Goal: Task Accomplishment & Management: Use online tool/utility

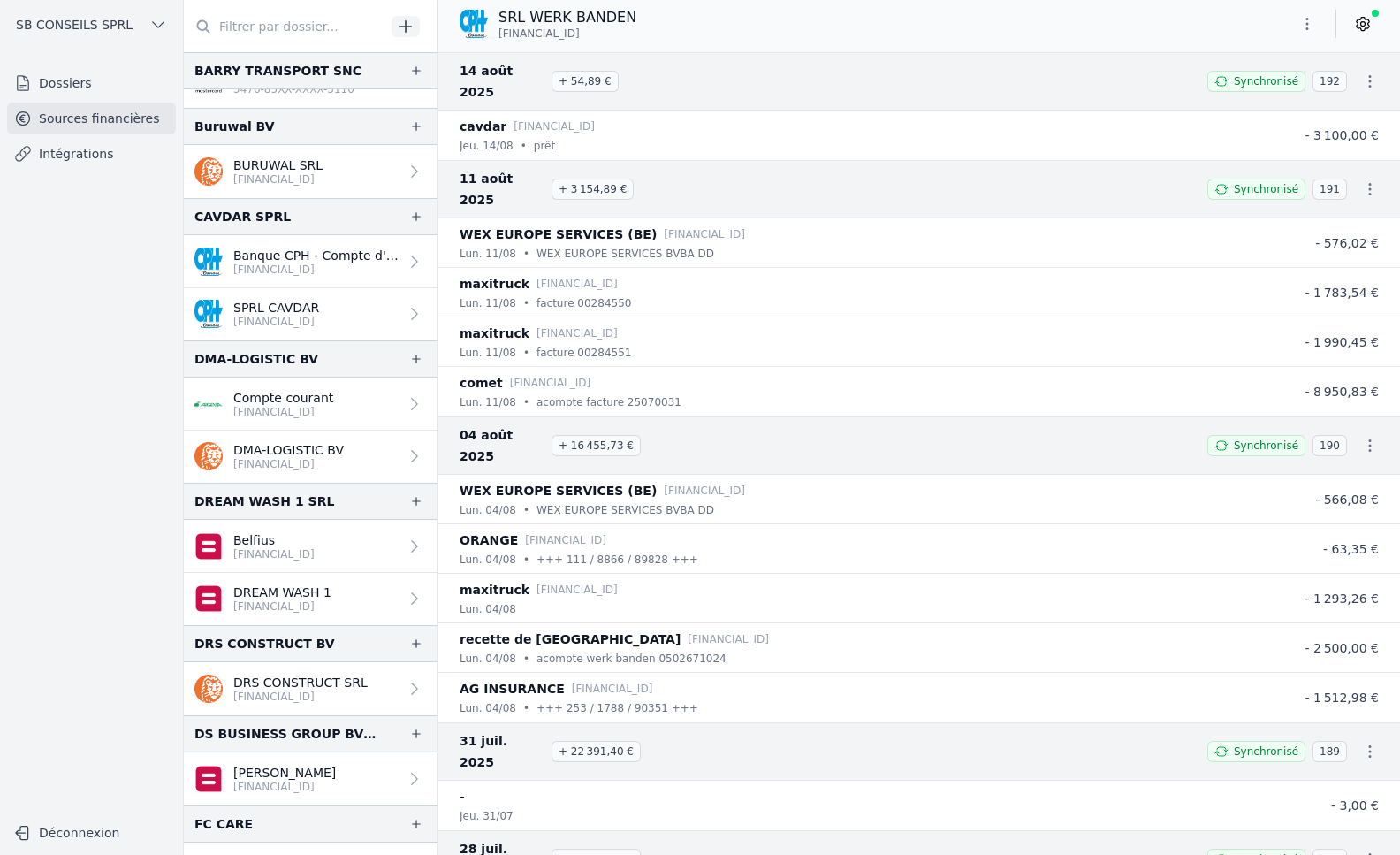
scroll to position [633, 0]
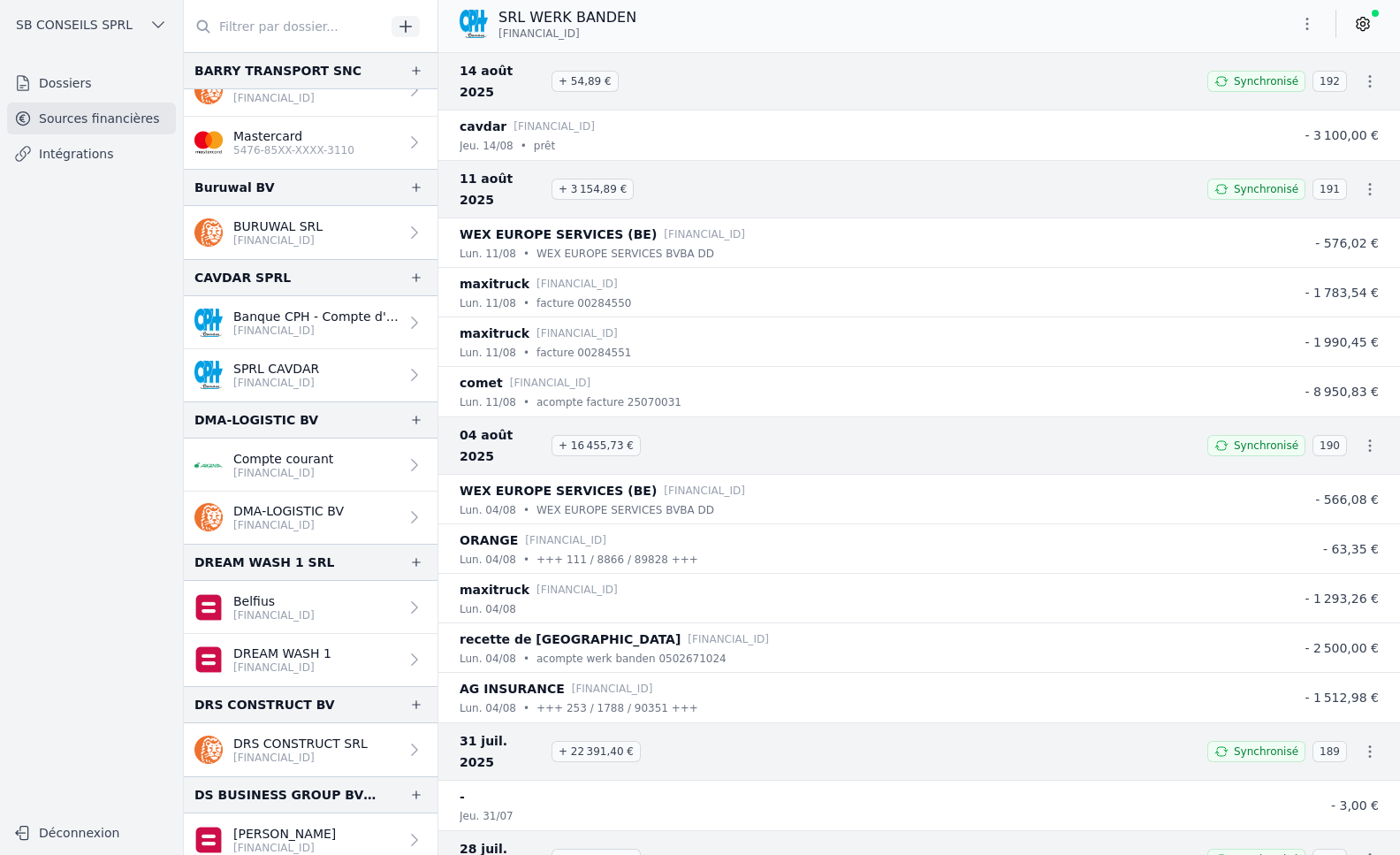
click at [126, 159] on link "Intégrations" at bounding box center [91, 153] width 169 height 31
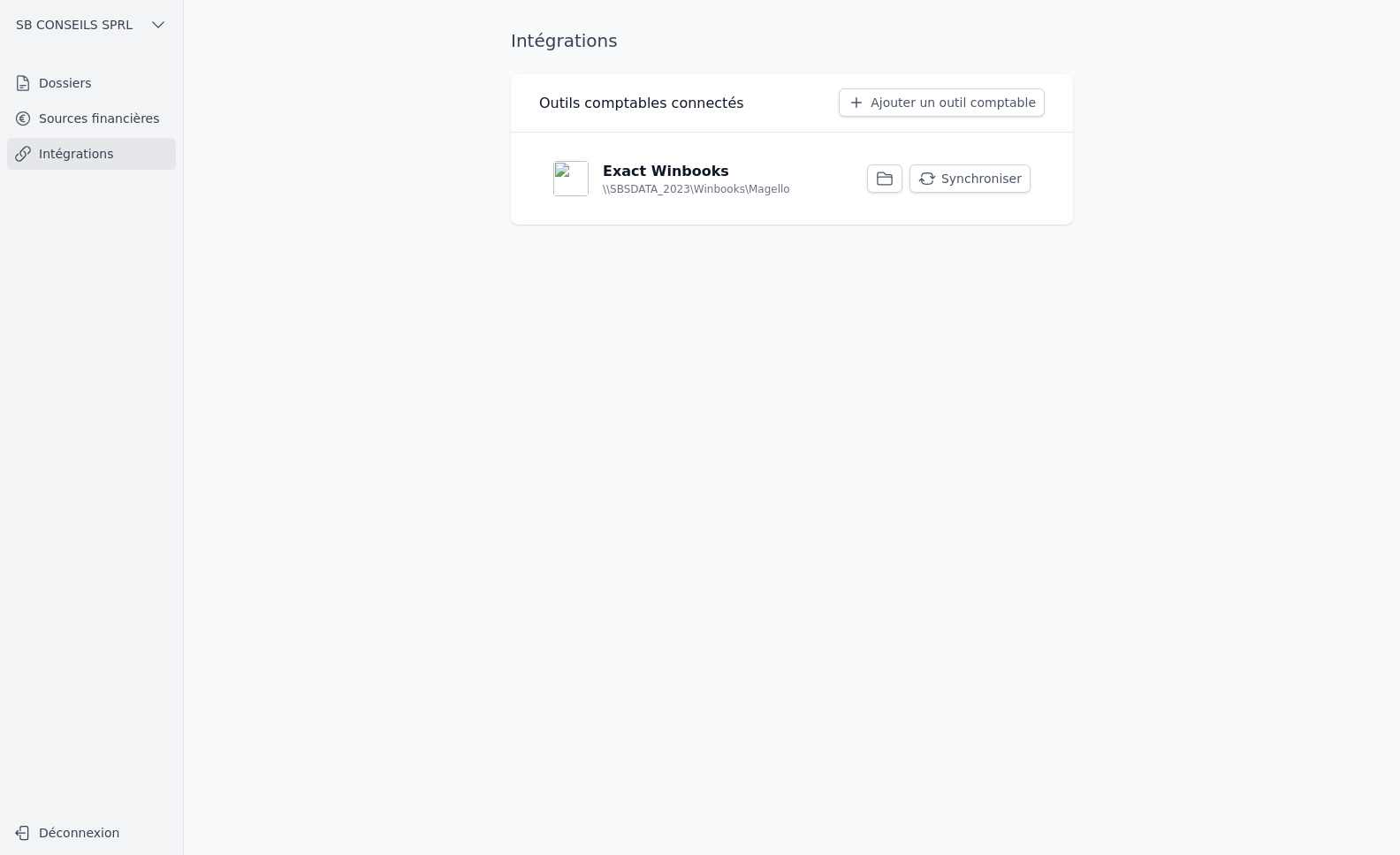
click at [989, 182] on button "Synchroniser" at bounding box center [969, 178] width 121 height 29
click at [981, 169] on button "Synchroniser" at bounding box center [969, 178] width 121 height 29
click at [140, 130] on link "Sources financières" at bounding box center [91, 118] width 169 height 31
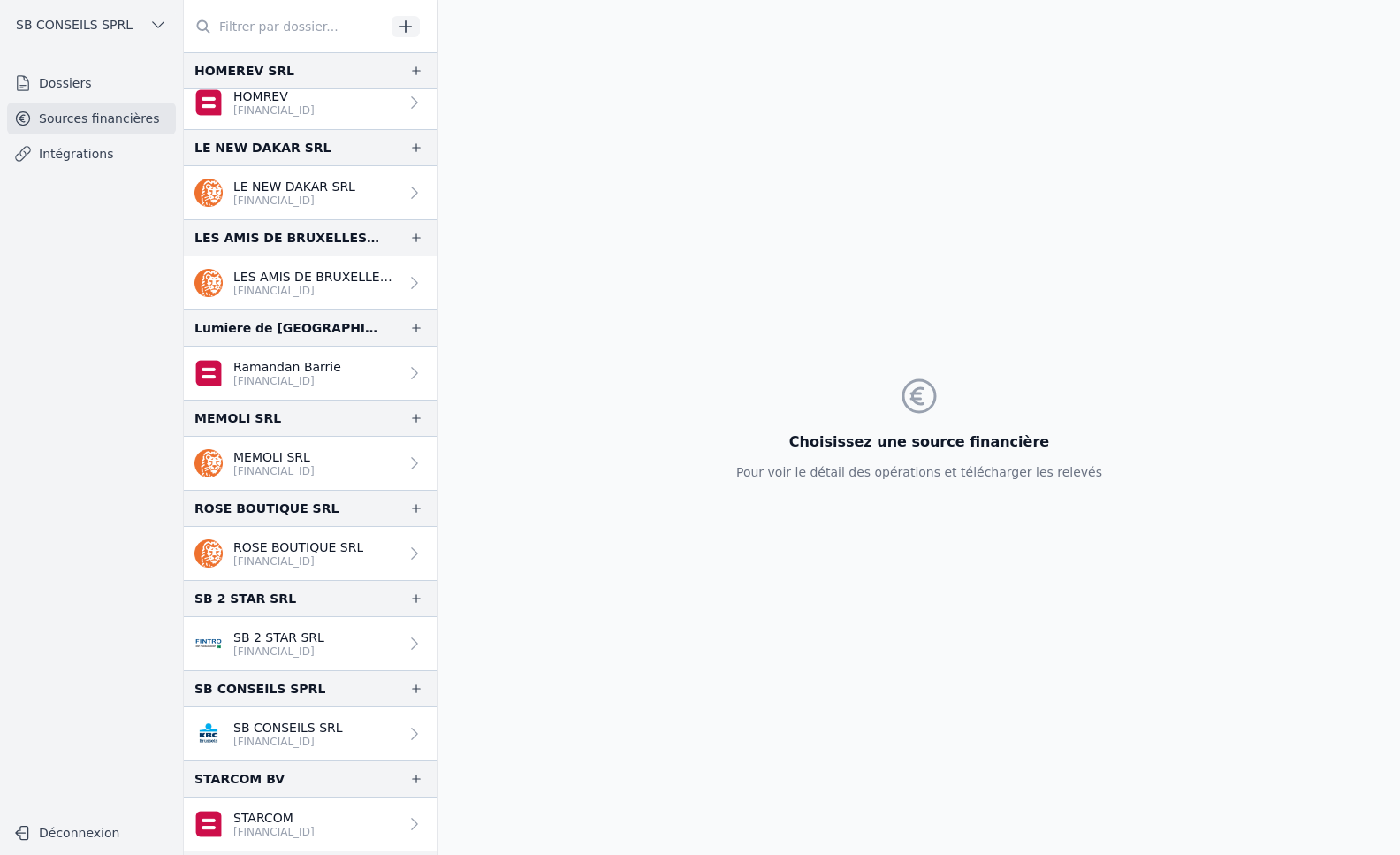
scroll to position [1518, 0]
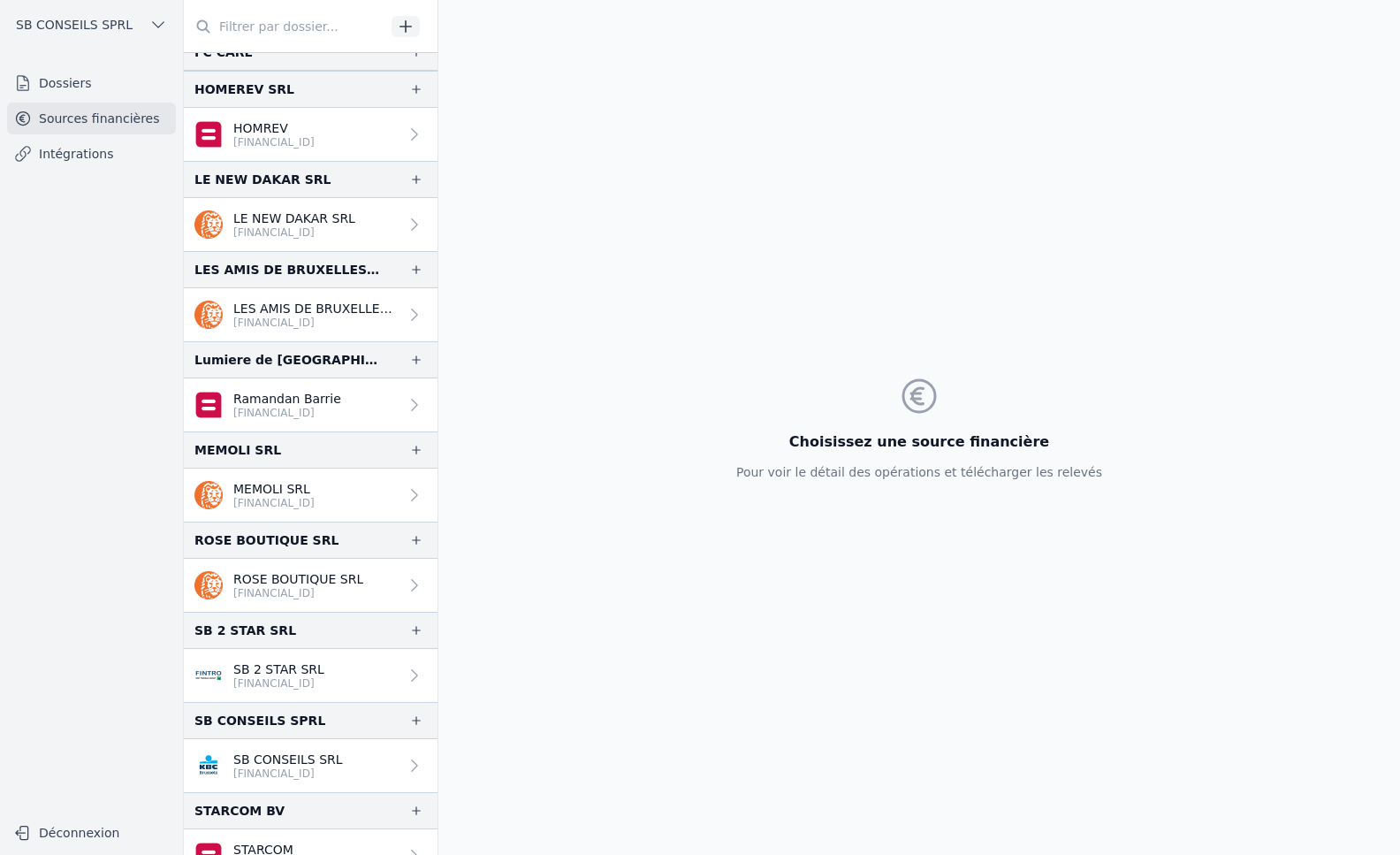
click at [59, 159] on link "Intégrations" at bounding box center [91, 153] width 169 height 31
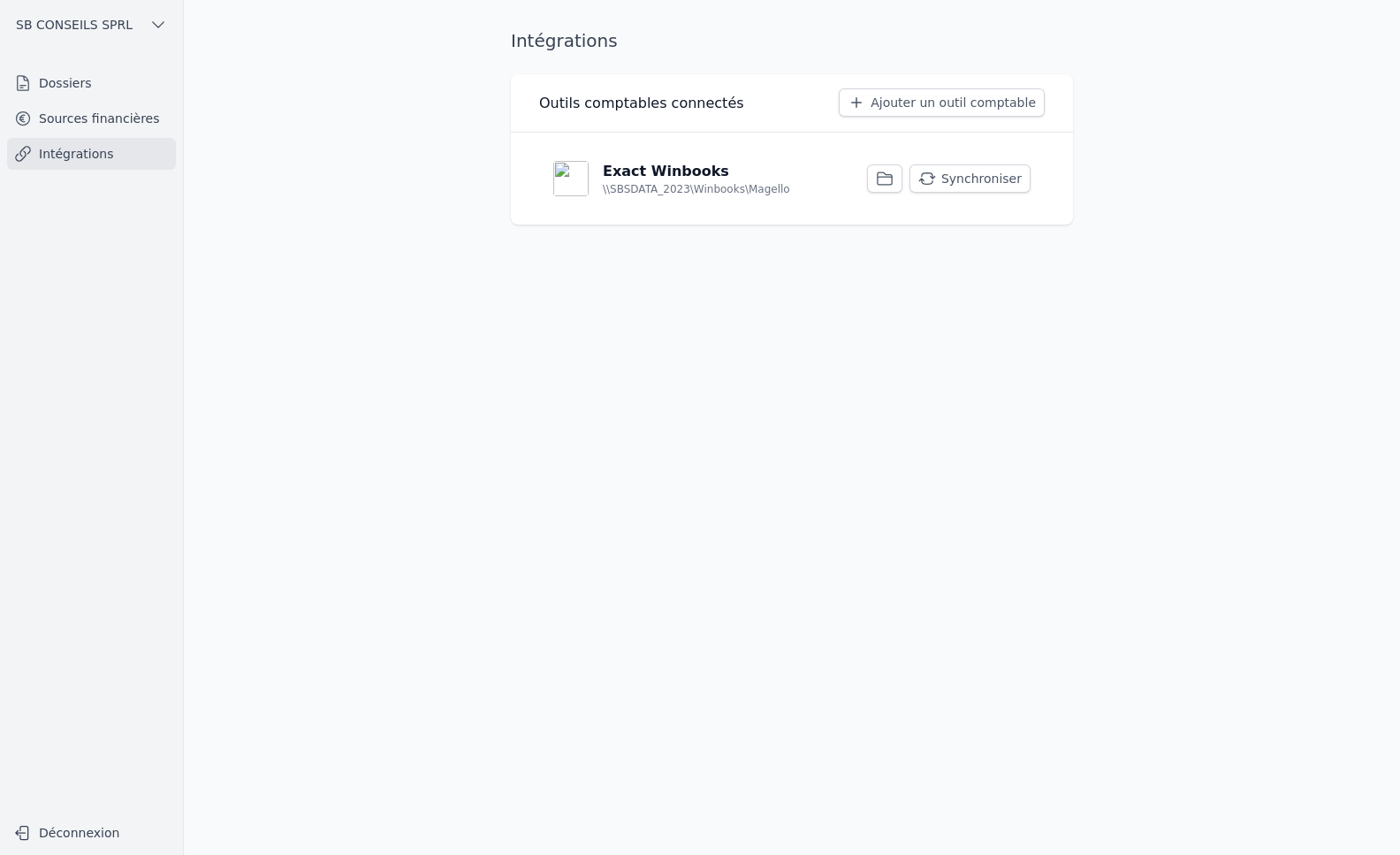
click at [93, 75] on link "Dossiers" at bounding box center [91, 82] width 169 height 31
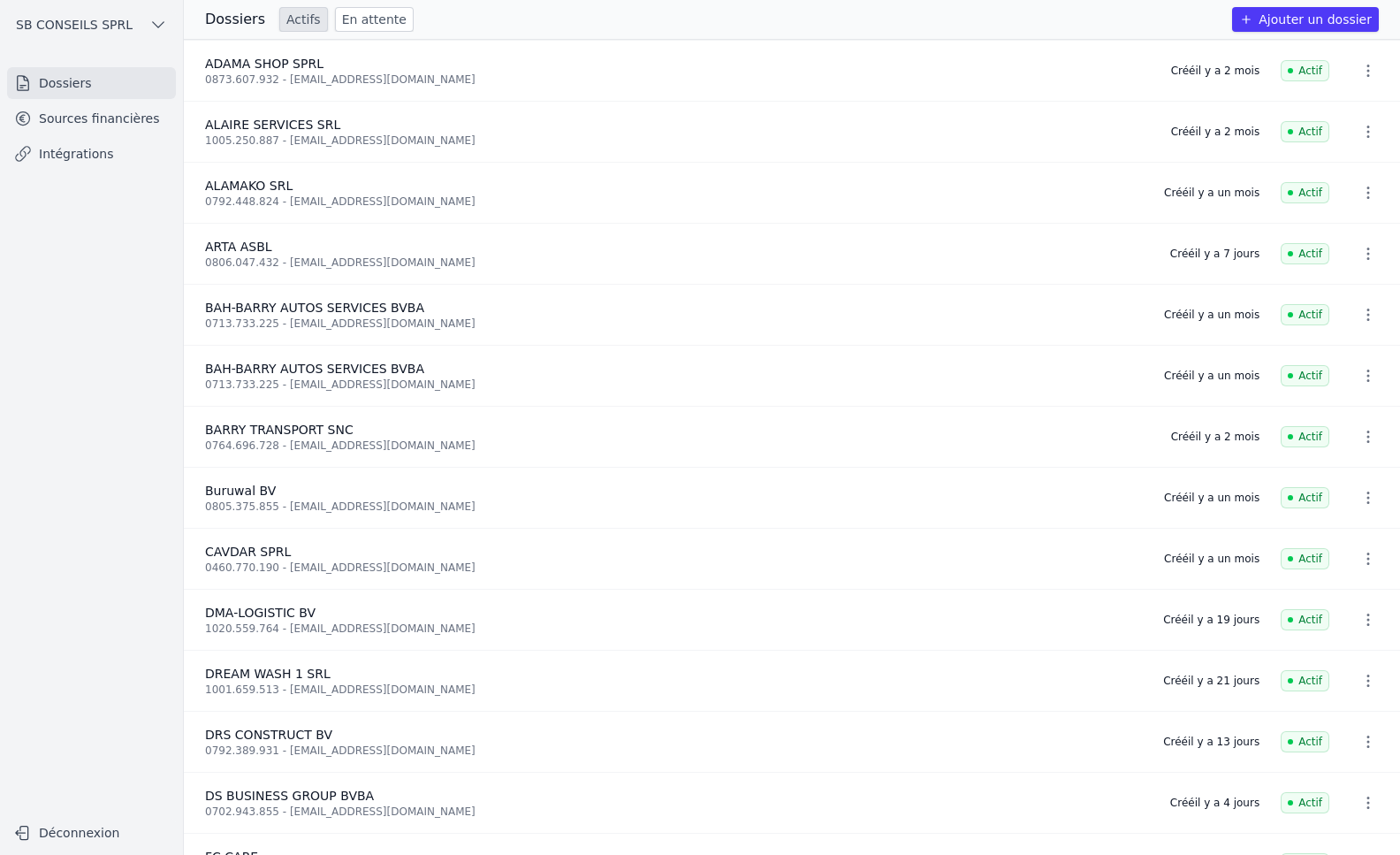
click at [375, 13] on link "En attente" at bounding box center [374, 19] width 79 height 25
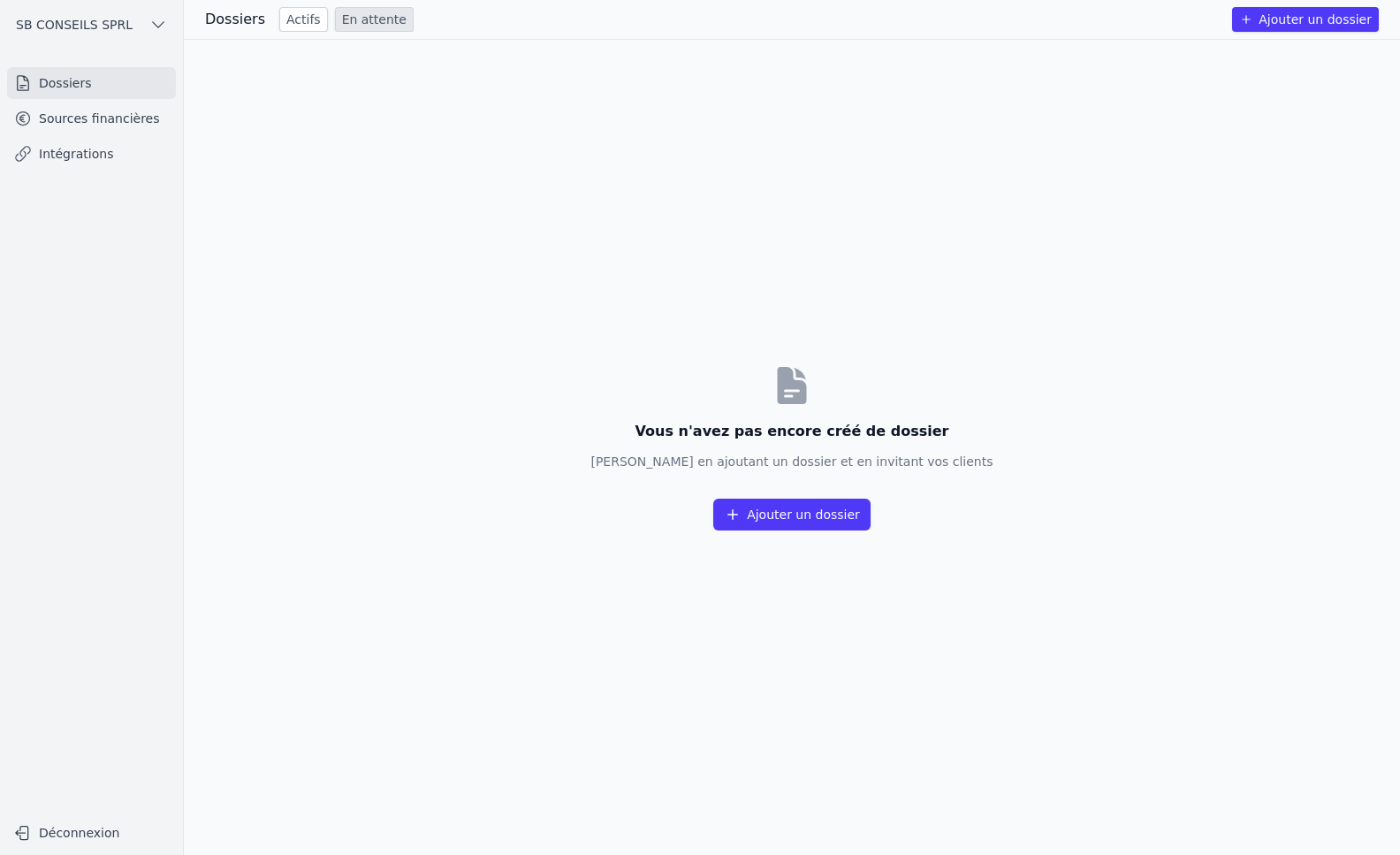
click at [251, 15] on h3 "Dossiers" at bounding box center [234, 19] width 60 height 21
click at [292, 21] on link "Actifs" at bounding box center [303, 19] width 49 height 25
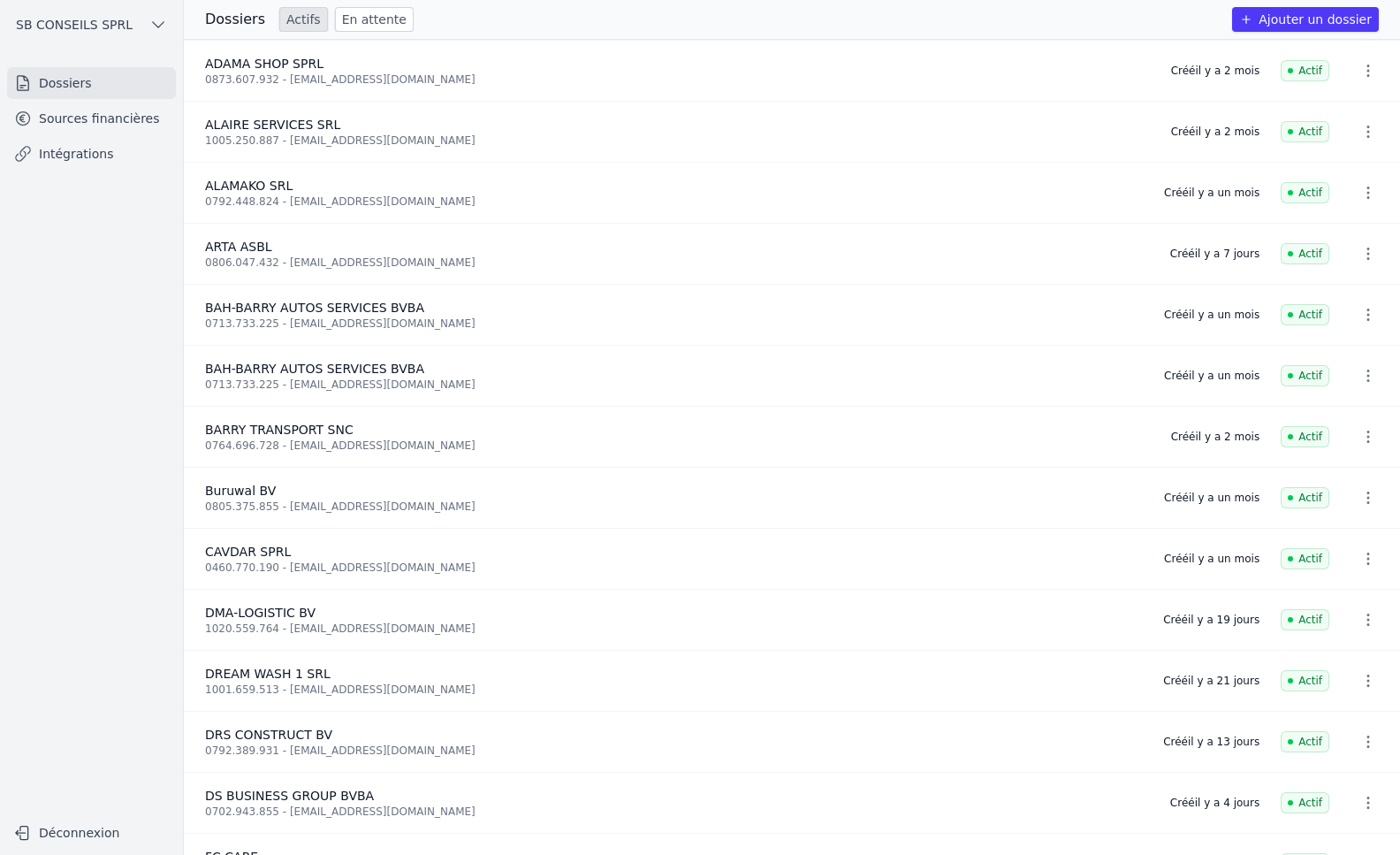
click at [91, 147] on link "Intégrations" at bounding box center [91, 153] width 169 height 31
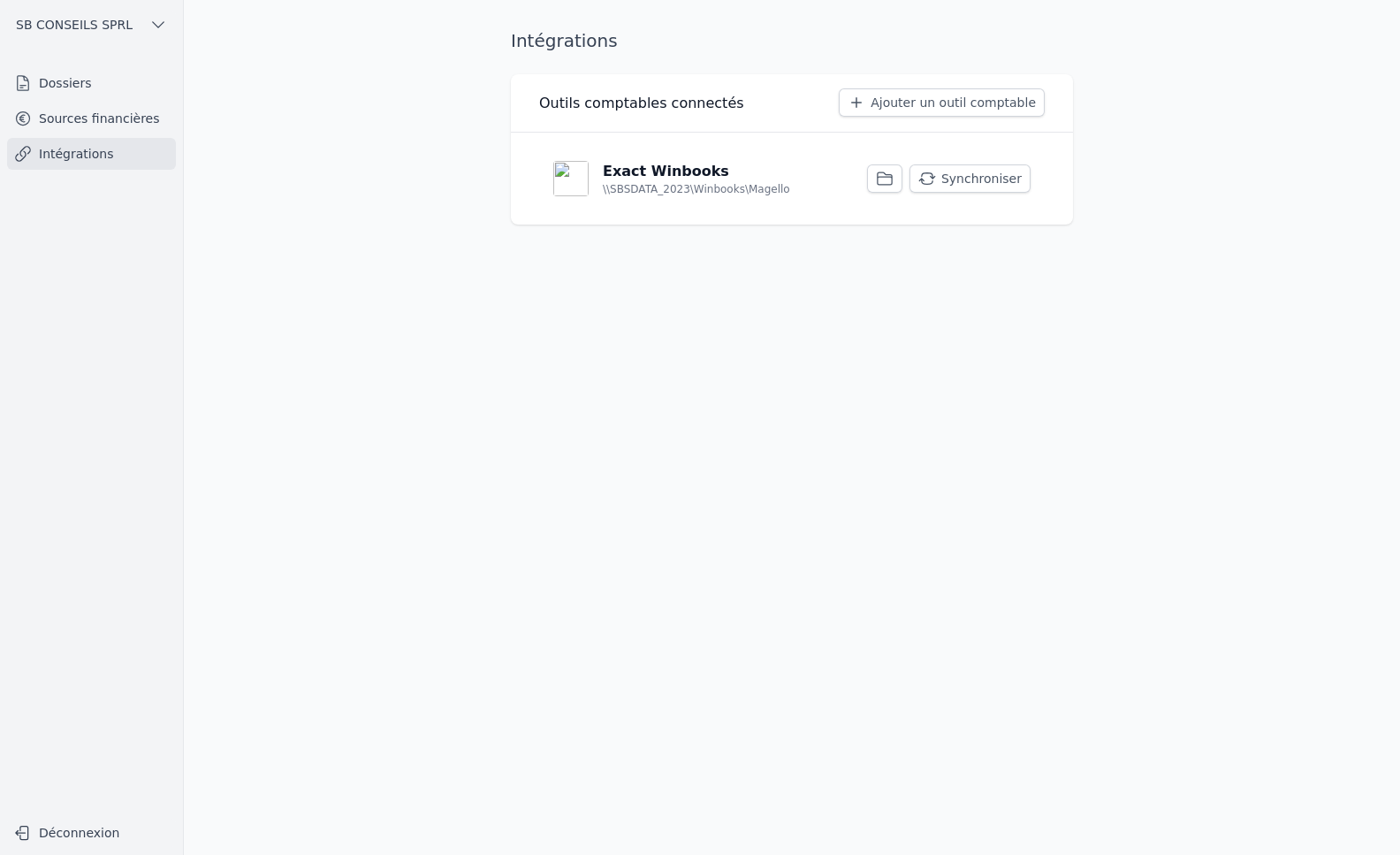
click at [95, 79] on link "Dossiers" at bounding box center [91, 82] width 169 height 31
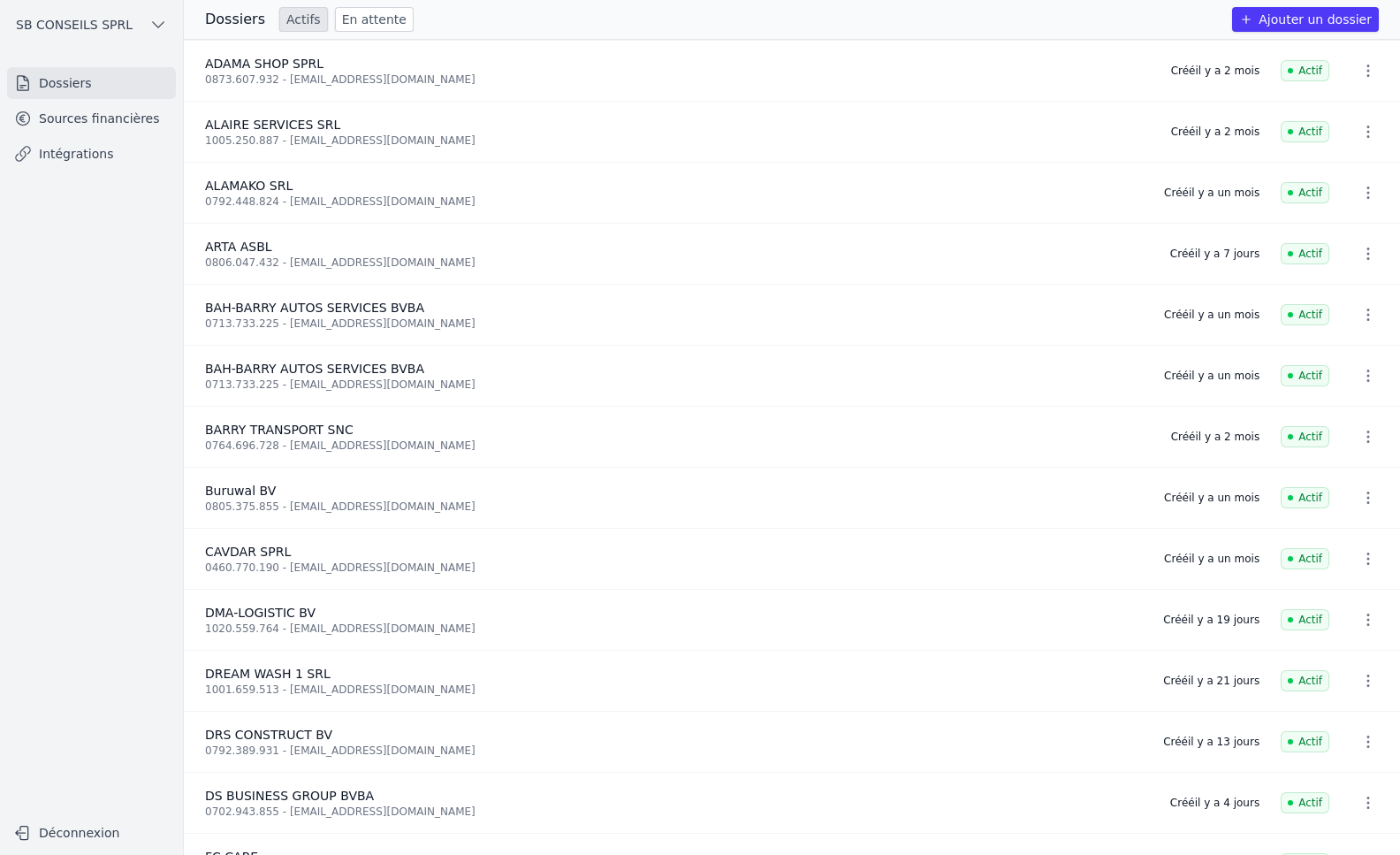
click at [54, 125] on link "Sources financières" at bounding box center [91, 118] width 169 height 31
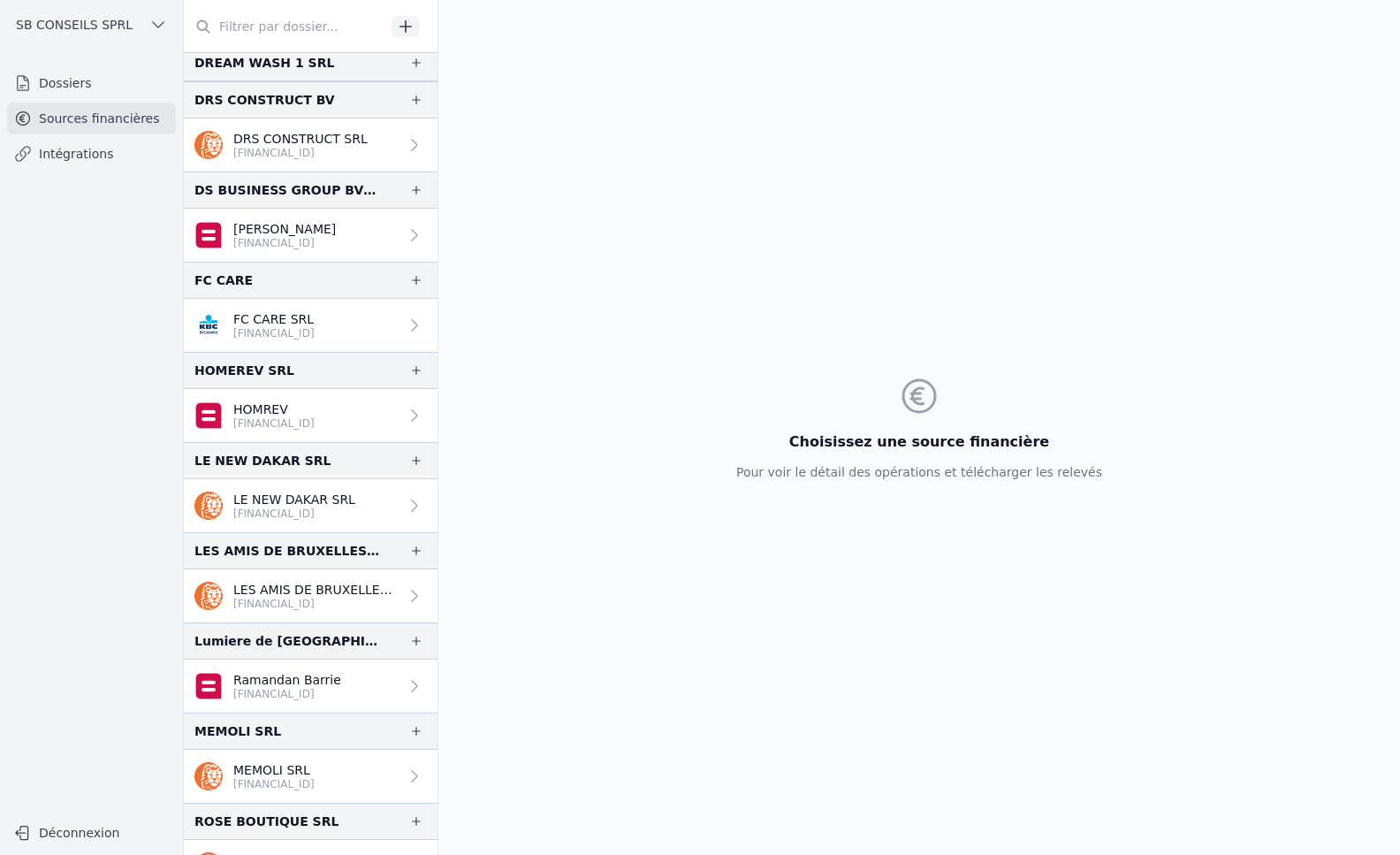
scroll to position [1326, 0]
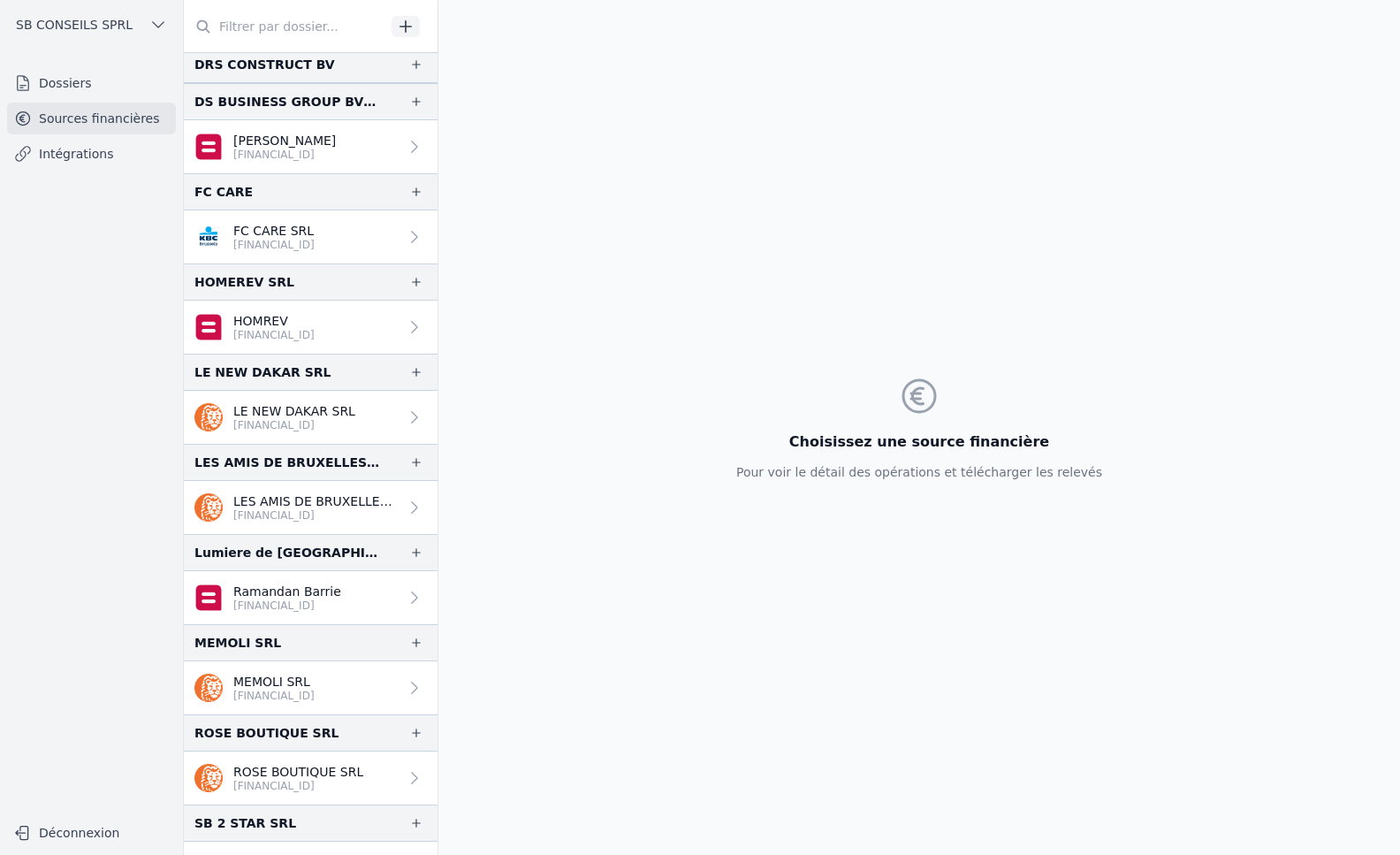
click at [74, 149] on link "Intégrations" at bounding box center [91, 153] width 169 height 31
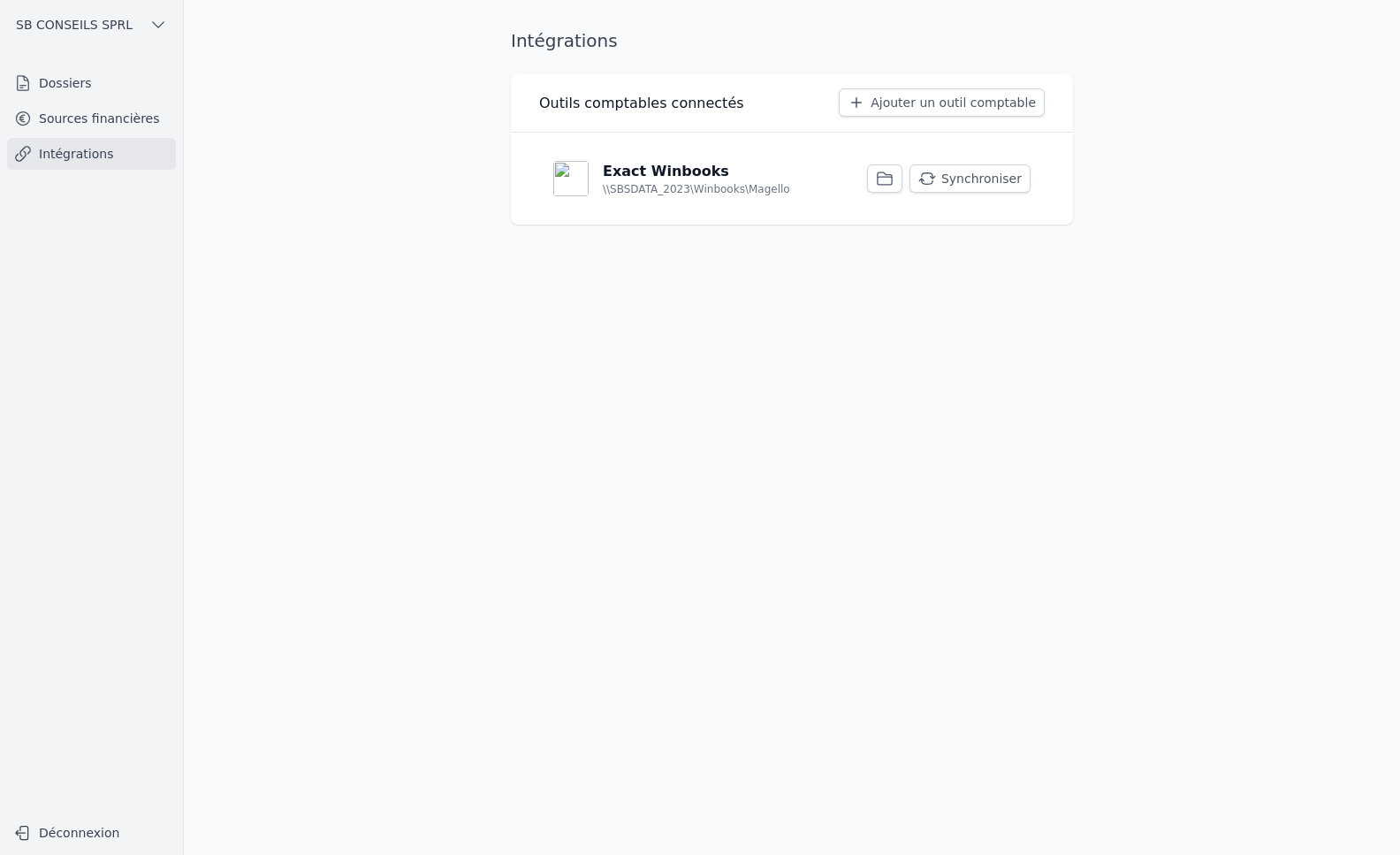
click at [965, 184] on button "Synchroniser" at bounding box center [969, 178] width 121 height 29
click at [1345, 140] on icon "button" at bounding box center [1349, 149] width 18 height 18
click at [952, 108] on button "Ajouter un outil comptable" at bounding box center [942, 103] width 206 height 29
click at [103, 121] on link "Sources financières" at bounding box center [91, 118] width 169 height 31
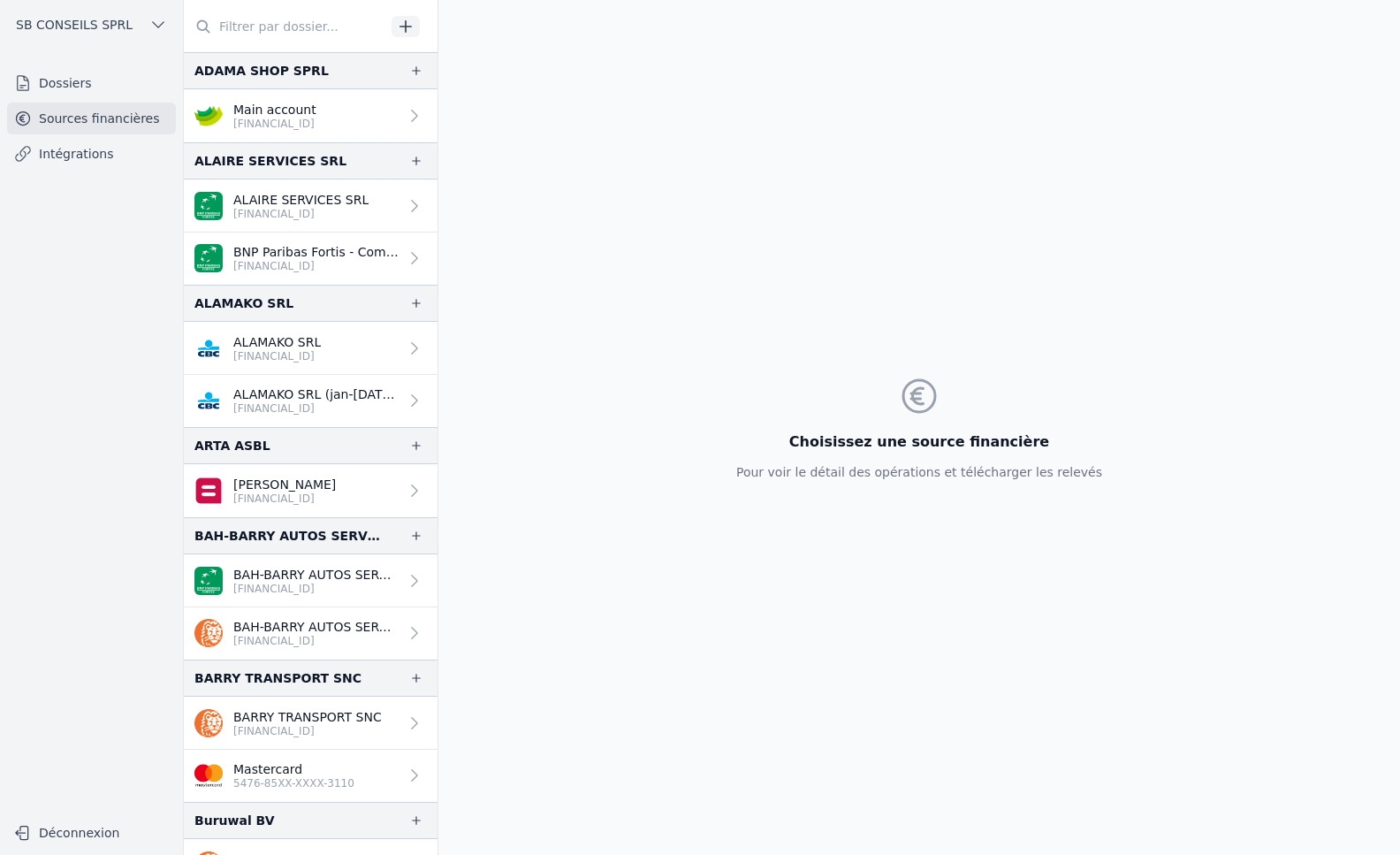
click at [93, 92] on link "Dossiers" at bounding box center [91, 82] width 169 height 31
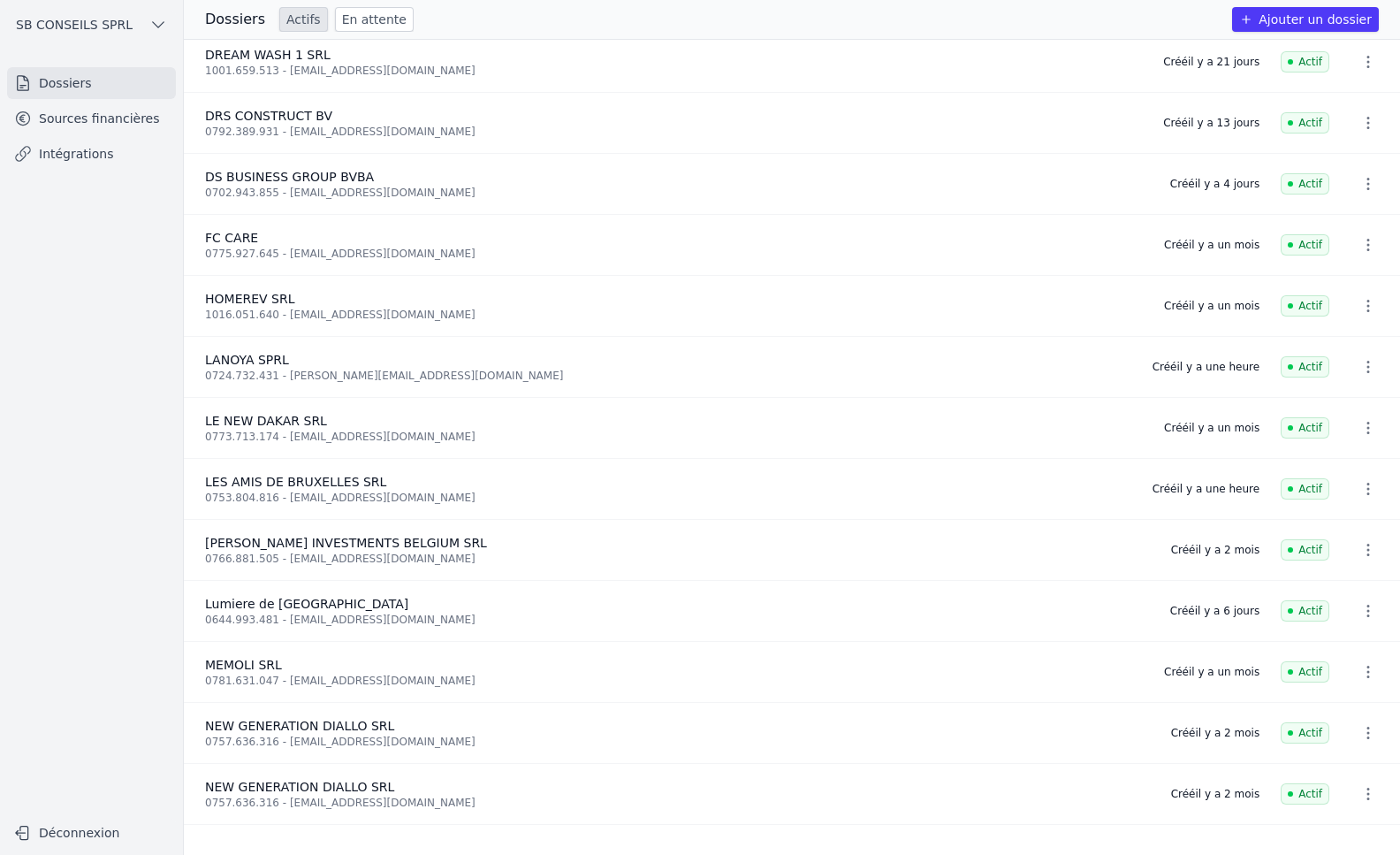
scroll to position [619, 0]
